Goal: Task Accomplishment & Management: Complete application form

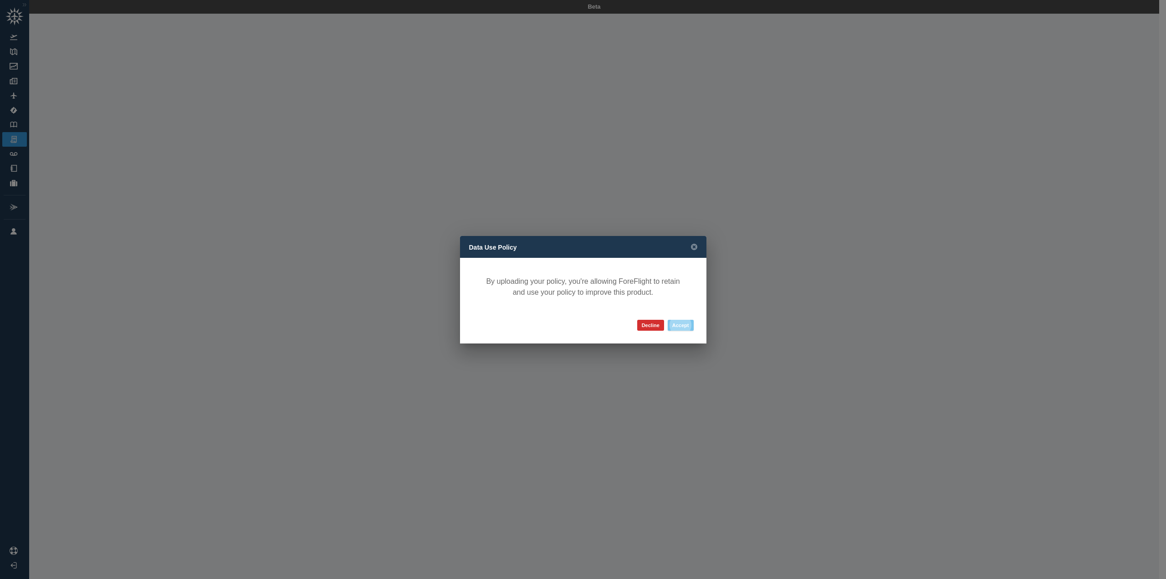
click at [681, 324] on button "Accept" at bounding box center [681, 325] width 26 height 11
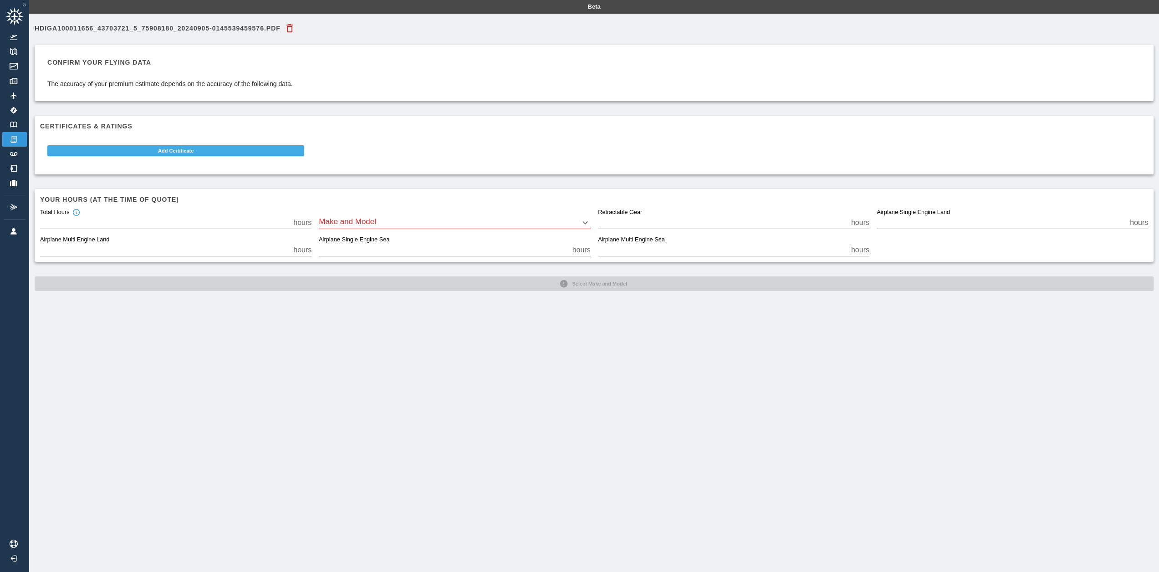
click at [174, 150] on button "Add Certificate" at bounding box center [175, 150] width 257 height 11
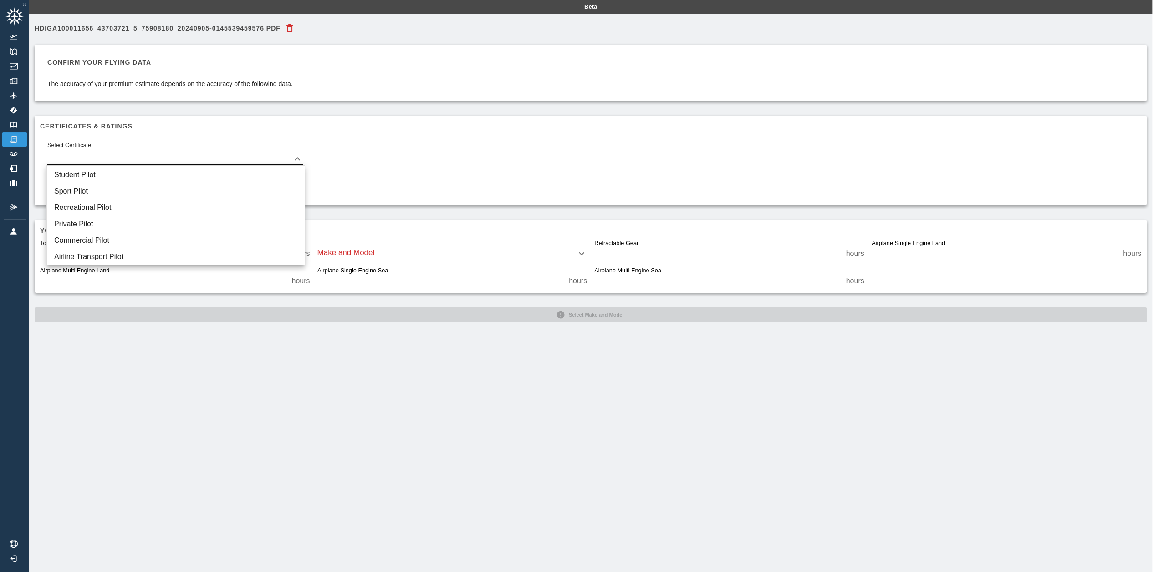
click at [201, 154] on body "Beta HDIGA100011656_43703721_5_75908180_20240905-0145539459576.pdf Confirm your…" at bounding box center [579, 286] width 1159 height 572
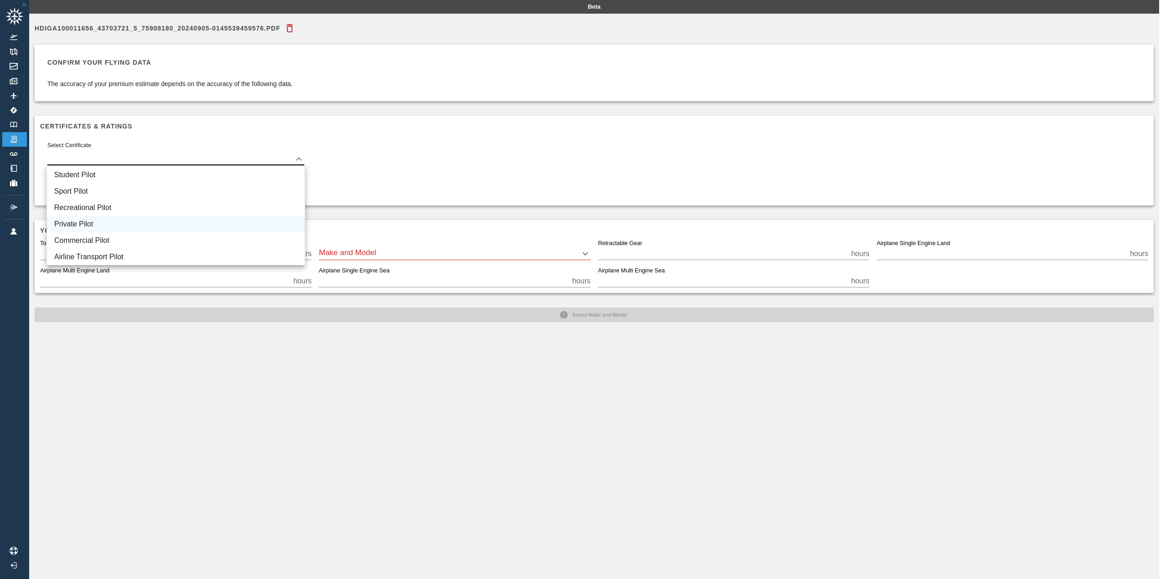
click at [97, 219] on li "Private Pilot" at bounding box center [176, 224] width 258 height 16
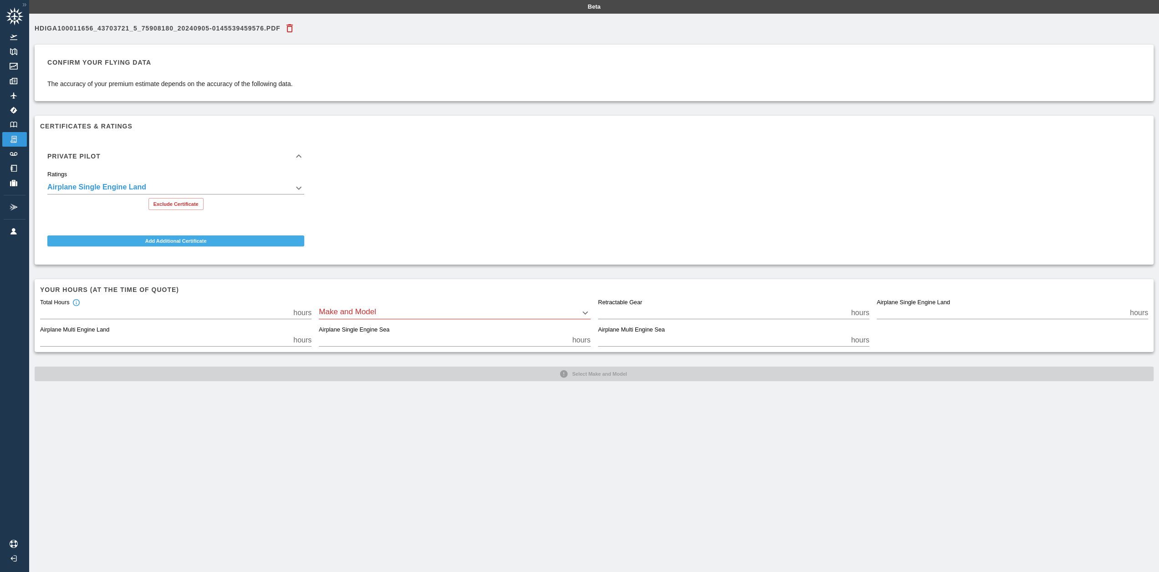
click at [164, 240] on button "Add Additional Certificate" at bounding box center [175, 241] width 257 height 11
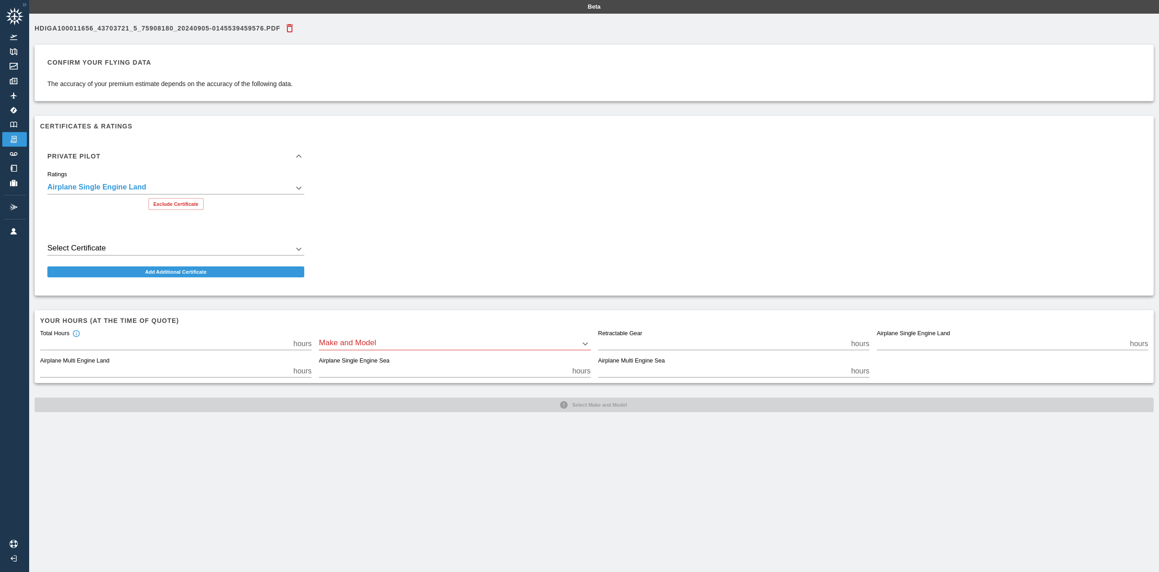
click at [210, 251] on body "**********" at bounding box center [579, 286] width 1159 height 572
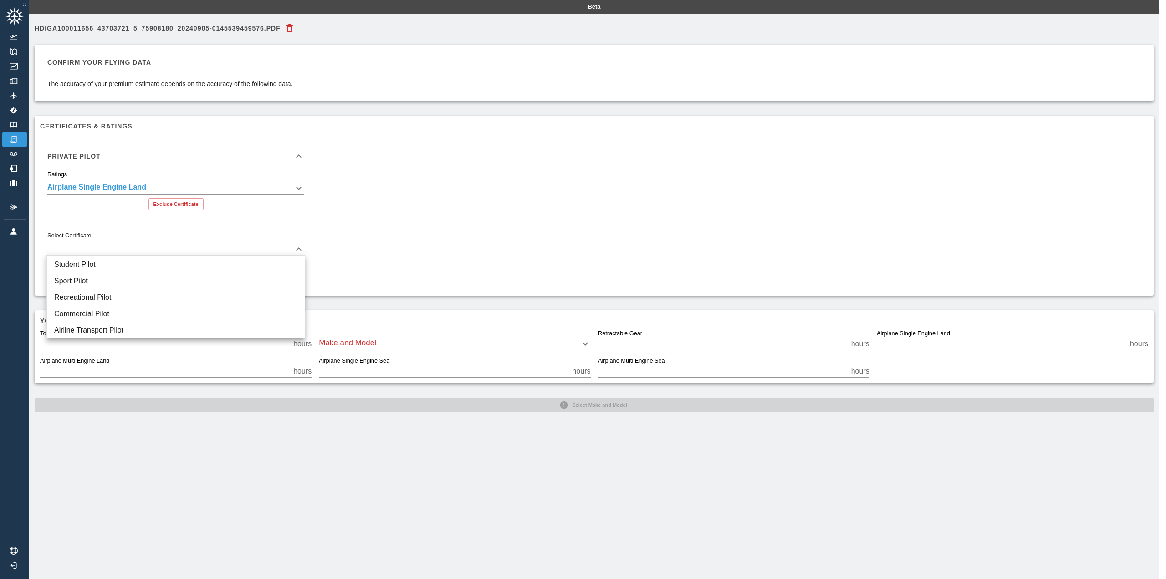
drag, startPoint x: 464, startPoint y: 243, endPoint x: 457, endPoint y: 242, distance: 7.3
click at [464, 243] on div at bounding box center [583, 289] width 1166 height 579
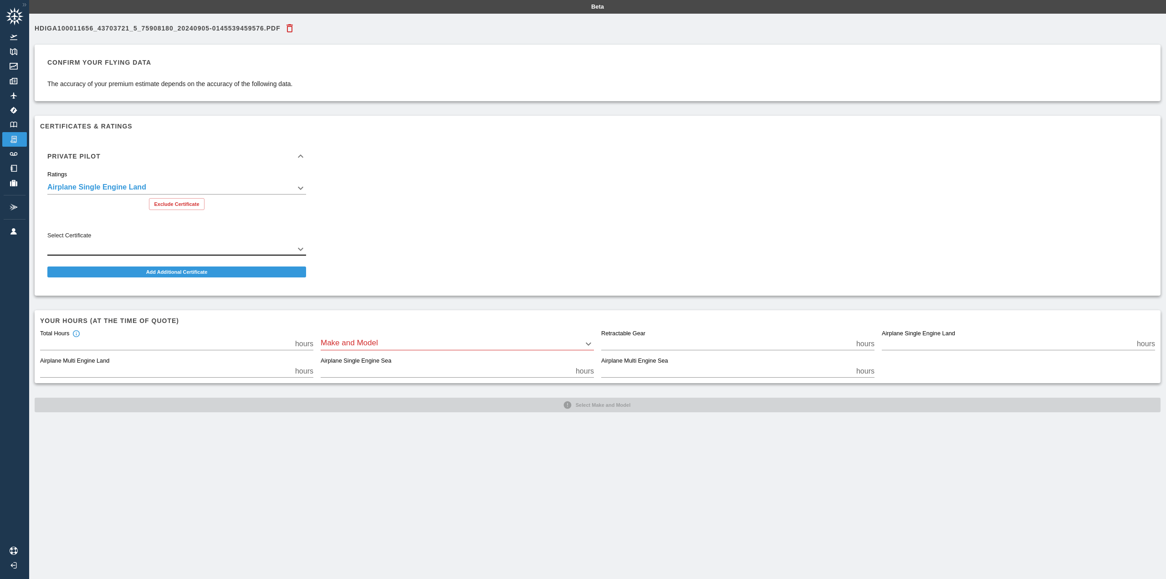
click at [427, 343] on body "**********" at bounding box center [583, 289] width 1166 height 579
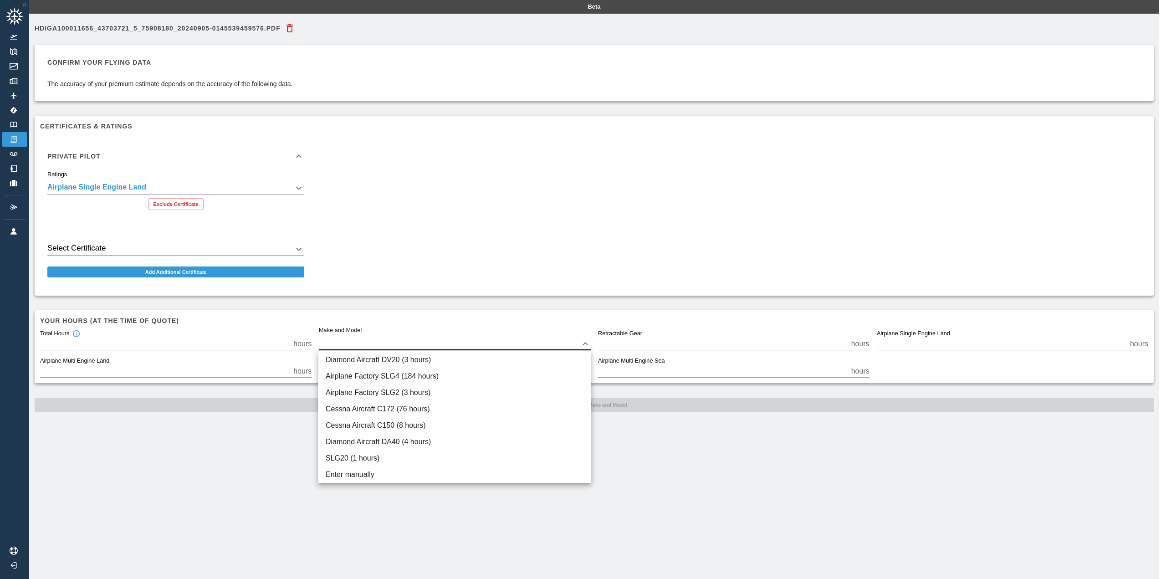
click at [422, 344] on div at bounding box center [583, 289] width 1166 height 579
click at [423, 341] on body "**********" at bounding box center [583, 289] width 1166 height 579
click at [374, 373] on li "Airplane Factory SLG4 (184 hours)" at bounding box center [454, 376] width 272 height 16
type input "****"
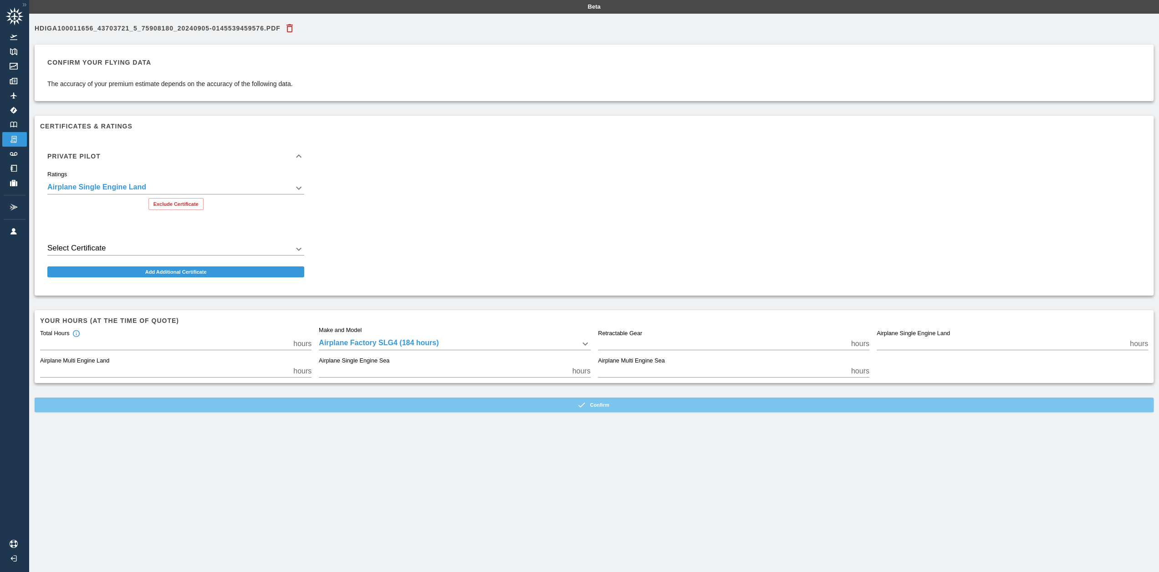
click at [586, 409] on icon "button" at bounding box center [581, 404] width 9 height 9
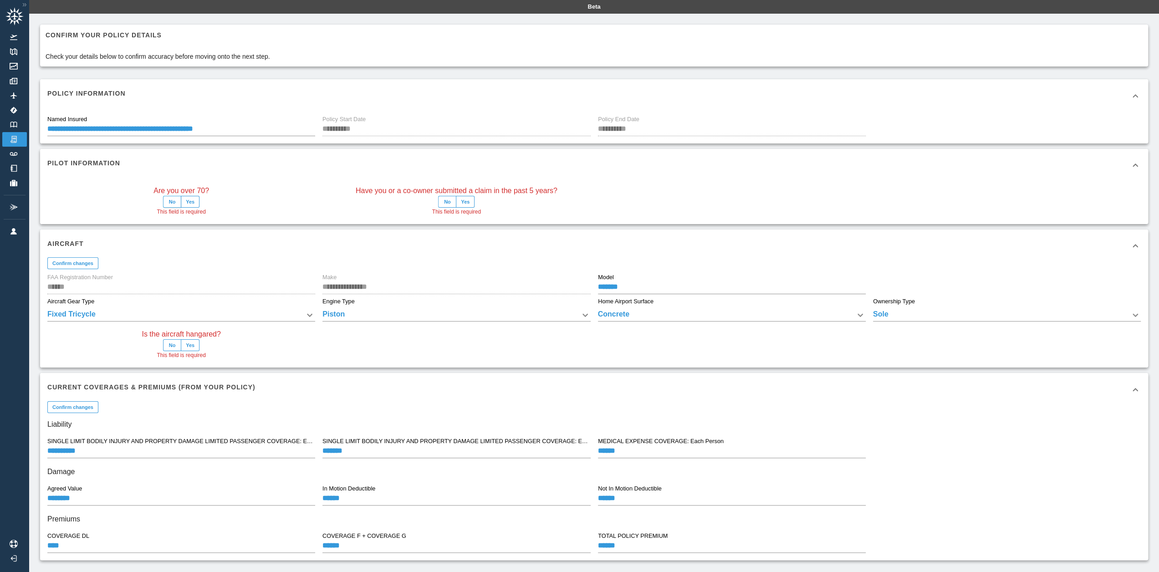
click at [172, 202] on button "No" at bounding box center [172, 202] width 18 height 12
click at [447, 203] on button "No" at bounding box center [447, 202] width 18 height 12
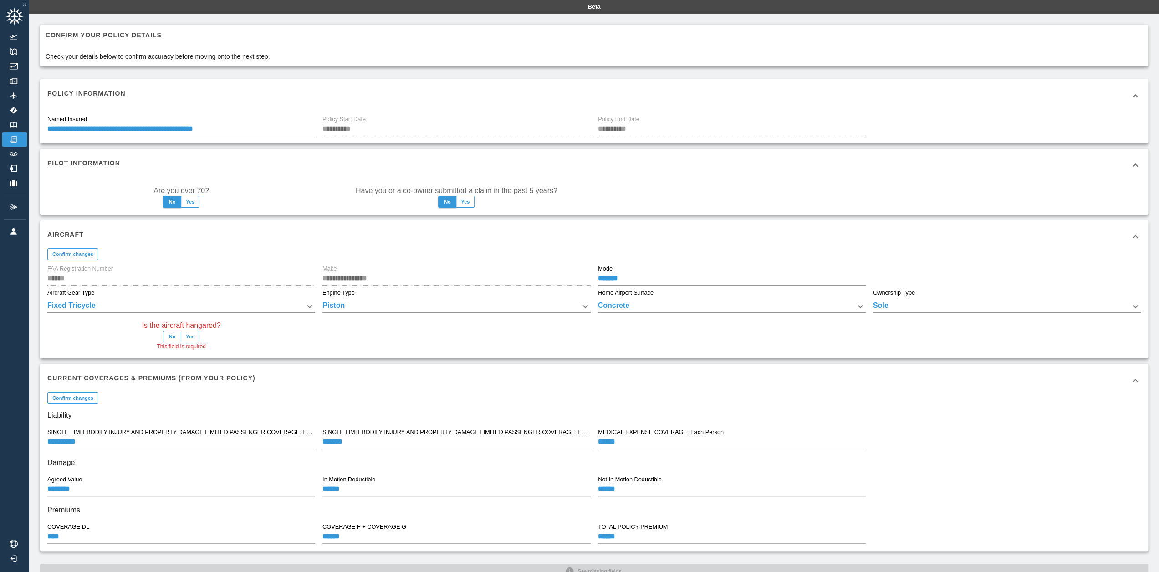
scroll to position [31, 0]
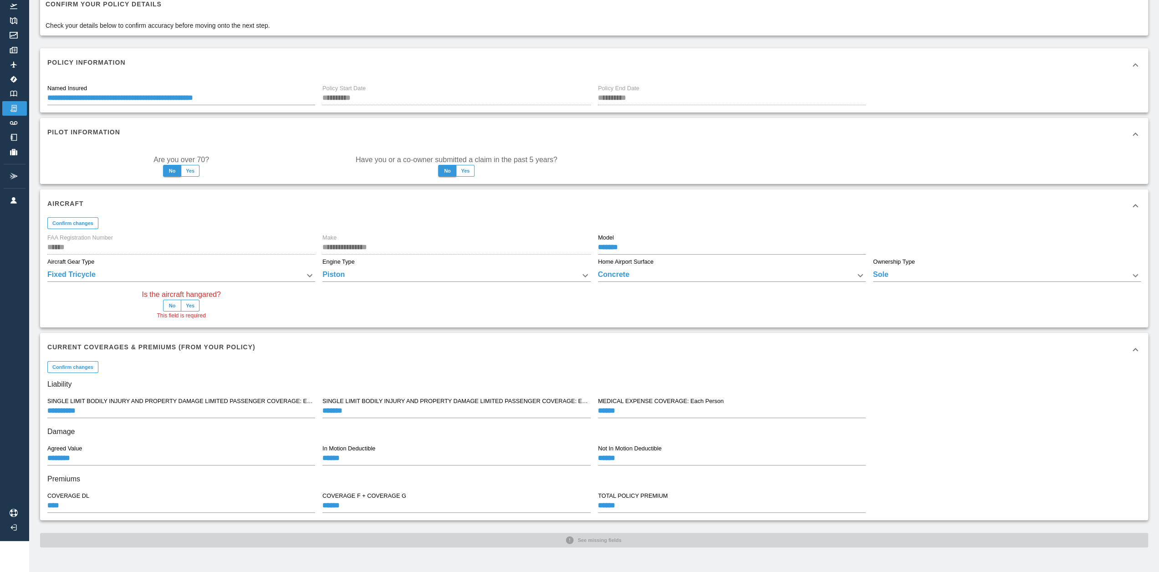
click at [191, 303] on button "Yes" at bounding box center [190, 306] width 19 height 12
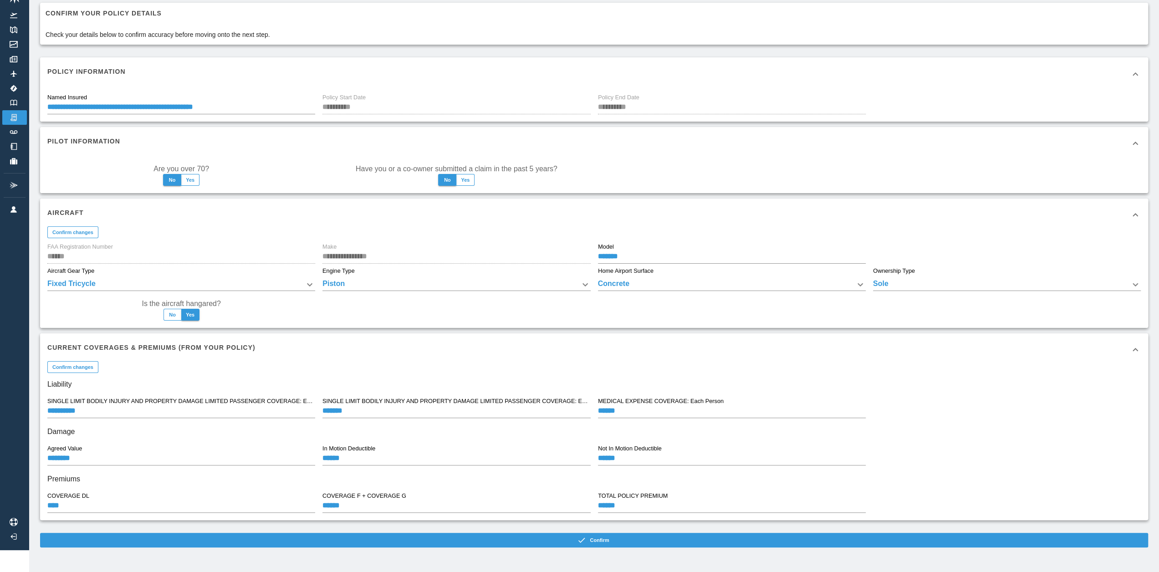
scroll to position [22, 0]
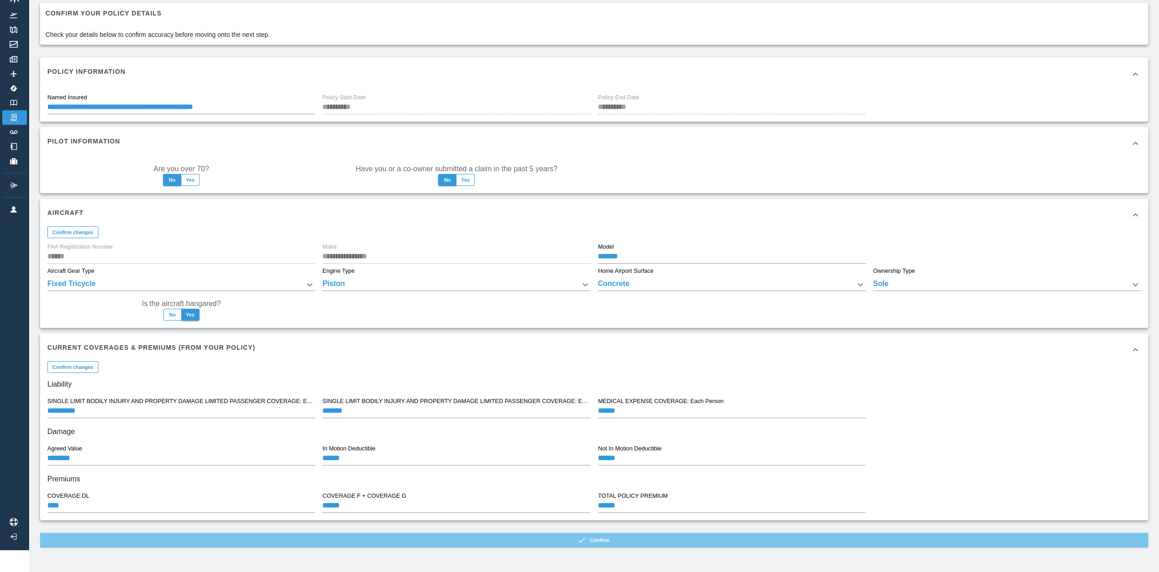
click at [520, 543] on button "Confirm" at bounding box center [594, 540] width 1108 height 15
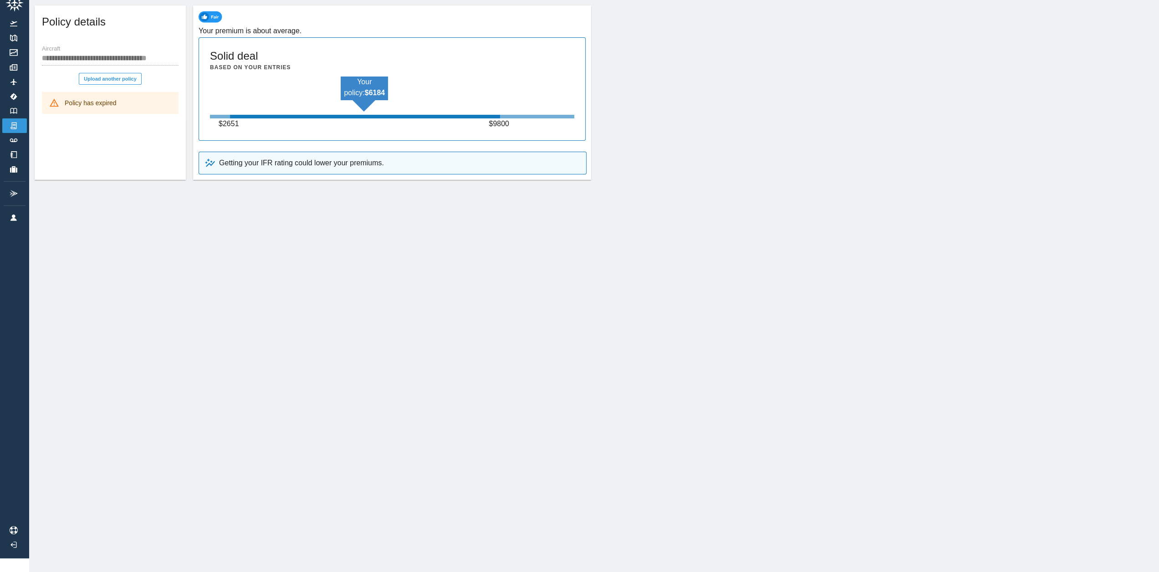
click at [350, 158] on p "Getting your IFR rating could lower your premiums." at bounding box center [301, 163] width 165 height 11
